Goal: Task Accomplishment & Management: Manage account settings

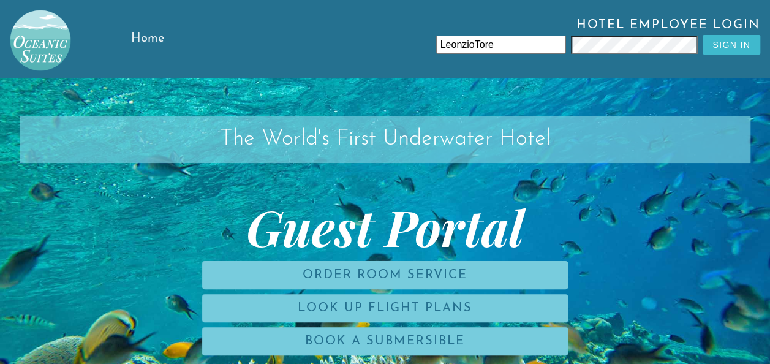
click at [538, 45] on input "LeonzioTore" at bounding box center [501, 45] width 130 height 18
type input "L"
type input "`"
click at [538, 45] on input "text" at bounding box center [501, 45] width 130 height 18
click at [532, 29] on span "Hotel Employee Login" at bounding box center [476, 26] width 568 height 17
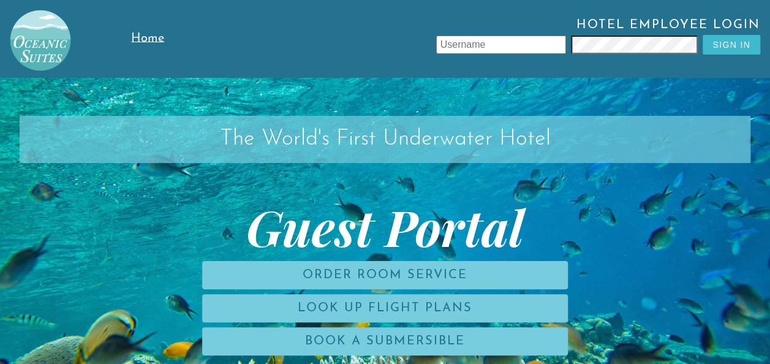
click at [528, 45] on input "text" at bounding box center [501, 45] width 130 height 18
click at [702, 35] on button "Sign In" at bounding box center [731, 45] width 58 height 20
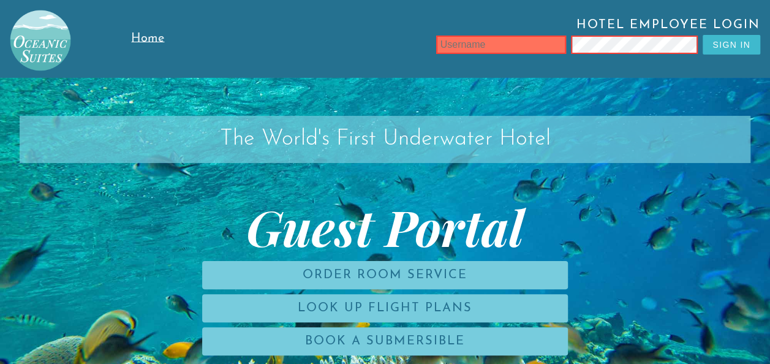
click at [528, 45] on input "text" at bounding box center [501, 45] width 130 height 18
type input "[PERSON_NAME]"
click at [702, 35] on button "Sign In" at bounding box center [731, 45] width 58 height 20
click at [539, 43] on input "text" at bounding box center [501, 45] width 130 height 18
type input "a"
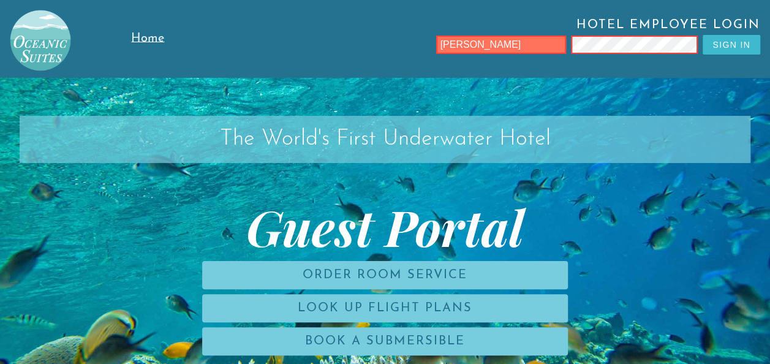
type input "[PERSON_NAME]"
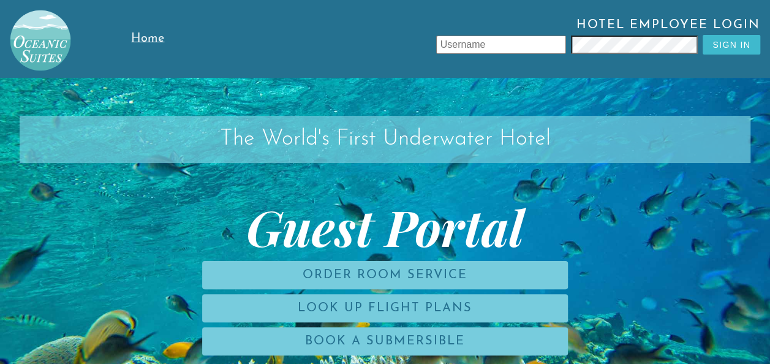
click at [479, 44] on input "text" at bounding box center [501, 45] width 130 height 18
click at [507, 39] on input "text" at bounding box center [501, 45] width 130 height 18
type input "jbas"
click at [702, 35] on button "Sign In" at bounding box center [731, 45] width 58 height 20
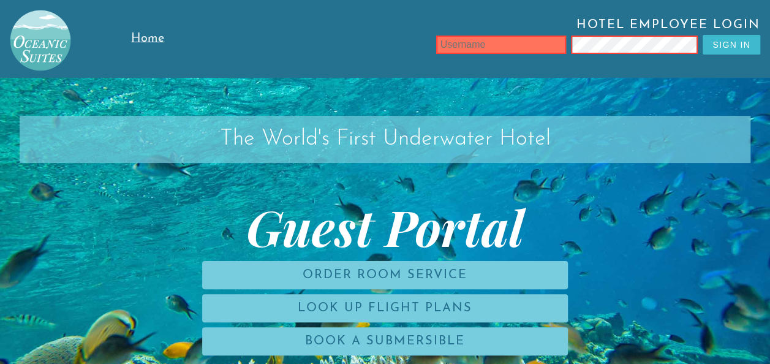
click at [507, 39] on input "text" at bounding box center [501, 45] width 130 height 18
click at [727, 42] on button "Sign In" at bounding box center [731, 45] width 58 height 20
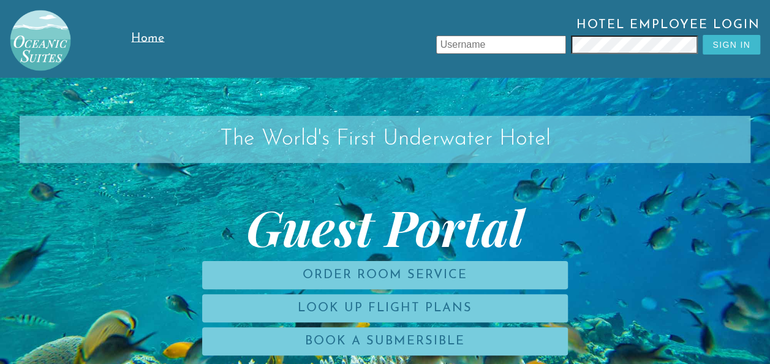
click at [548, 50] on input "text" at bounding box center [501, 45] width 130 height 18
click at [531, 43] on input "text" at bounding box center [501, 45] width 130 height 18
